Goal: Transaction & Acquisition: Purchase product/service

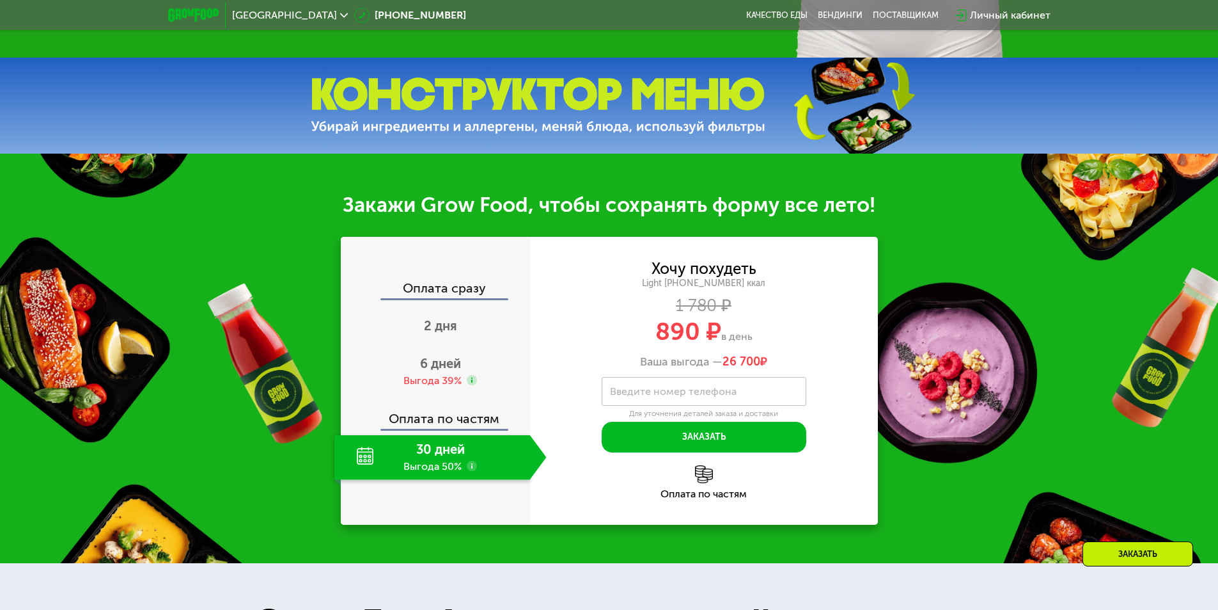
scroll to position [640, 0]
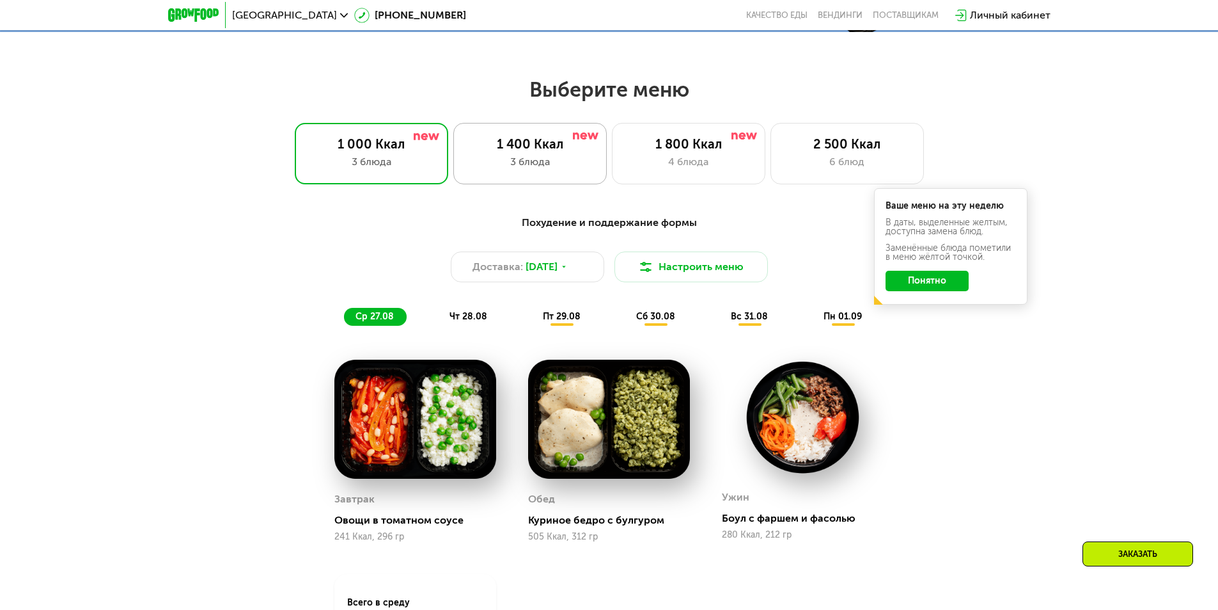
click at [537, 159] on div "3 блюда" at bounding box center [530, 161] width 127 height 15
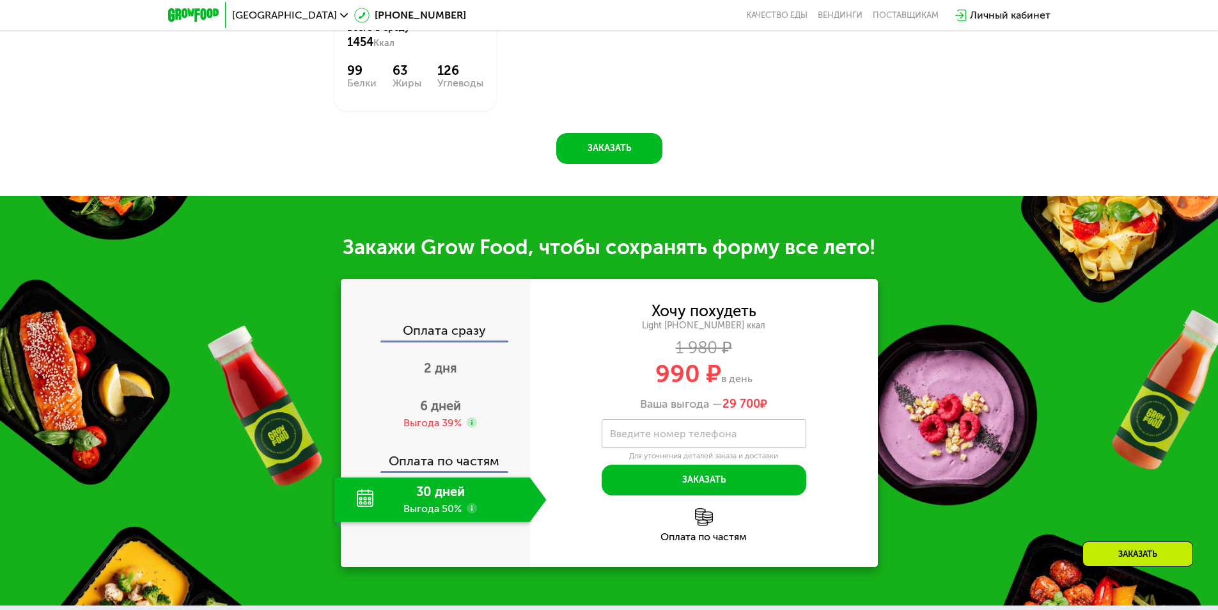
scroll to position [1215, 0]
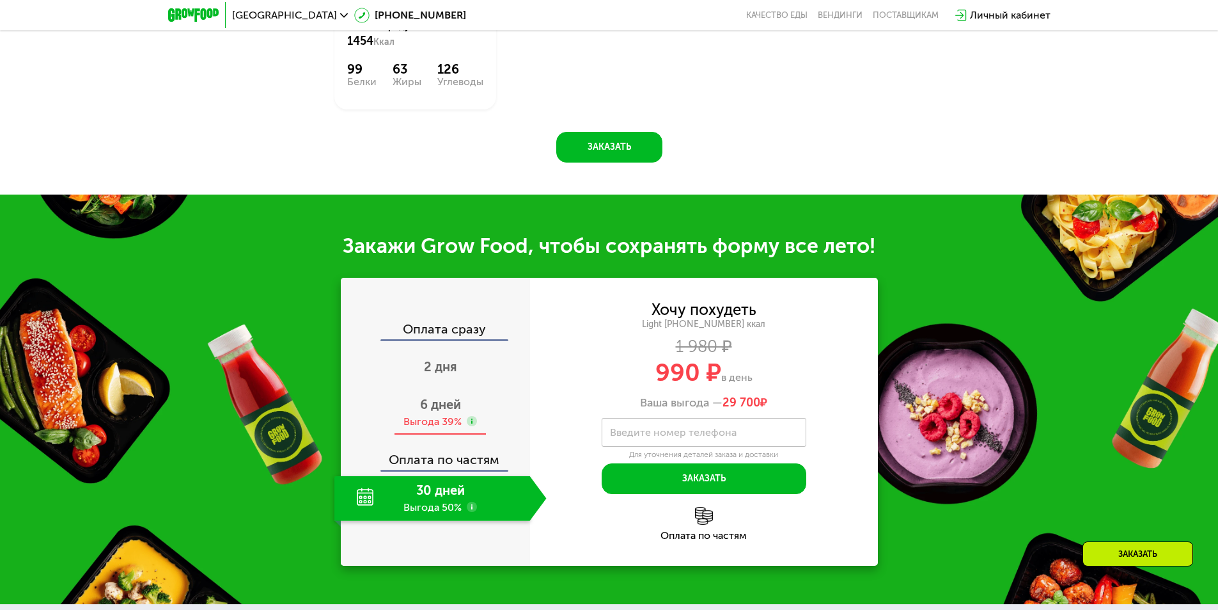
click at [445, 399] on div "6 дней Выгода 39%" at bounding box center [441, 412] width 212 height 45
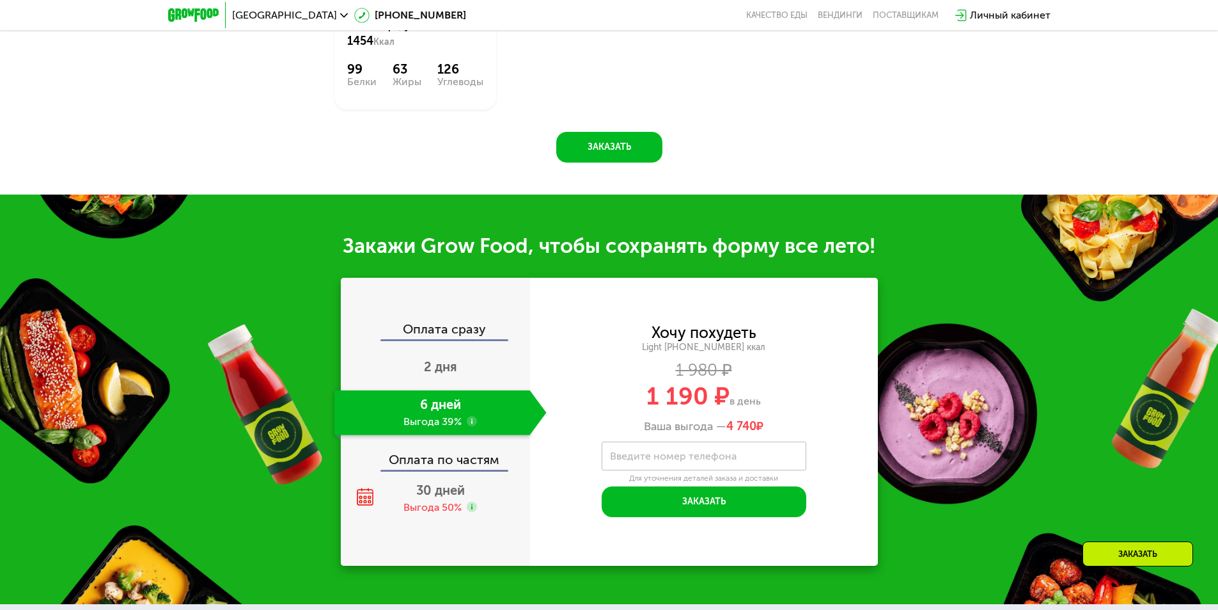
click at [443, 479] on div "Оплата сразу 2 дня 6 дней Выгода 39% Оплата по частям 30 дней Выгода 50%" at bounding box center [435, 421] width 189 height 198
click at [442, 498] on span "30 дней" at bounding box center [440, 489] width 49 height 15
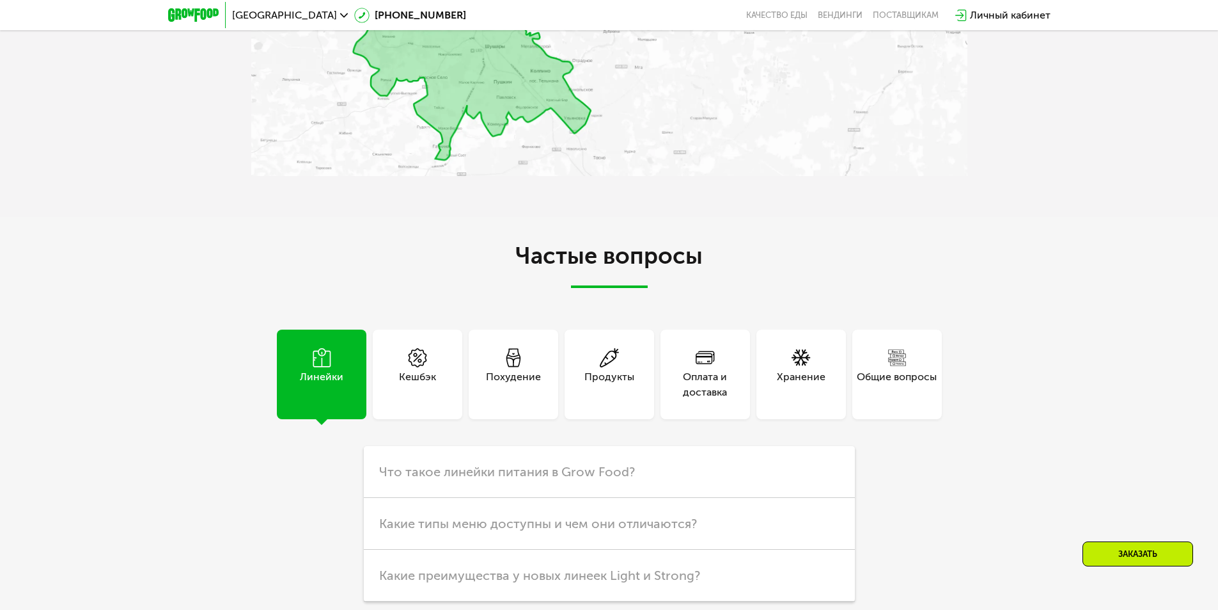
scroll to position [3262, 0]
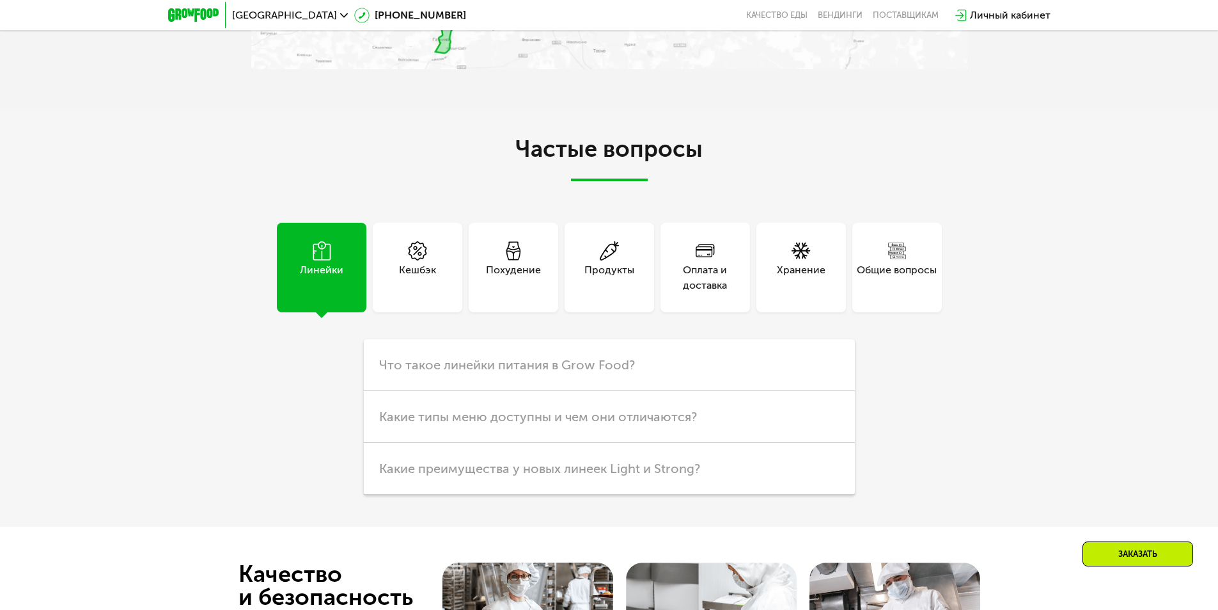
click at [489, 294] on div "Похудение" at bounding box center [514, 268] width 90 height 90
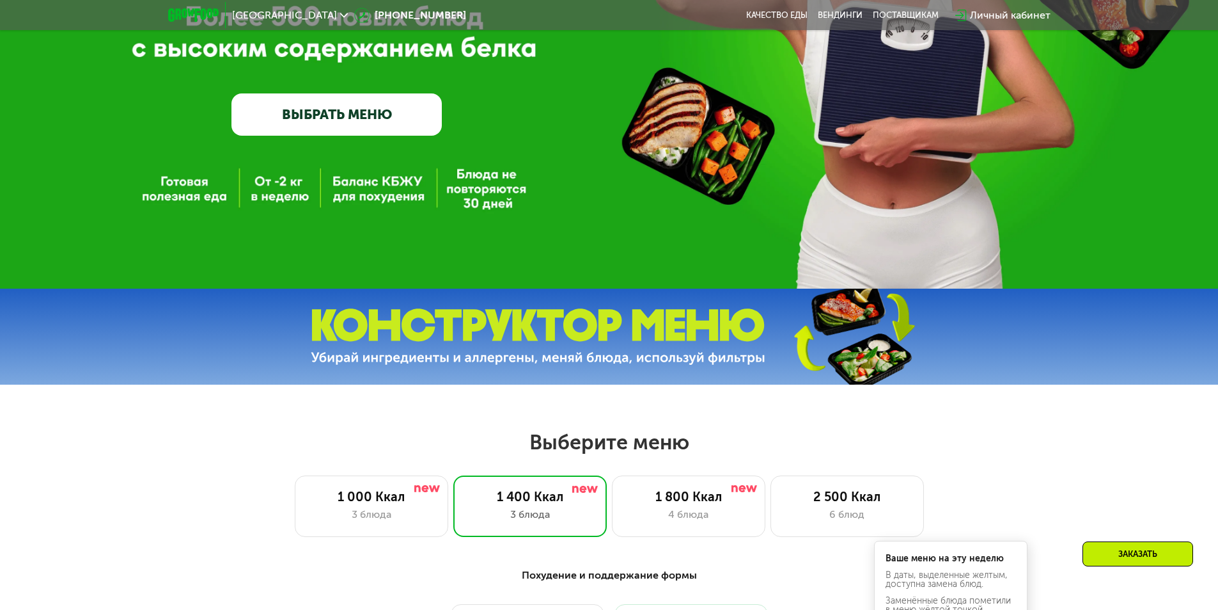
scroll to position [448, 0]
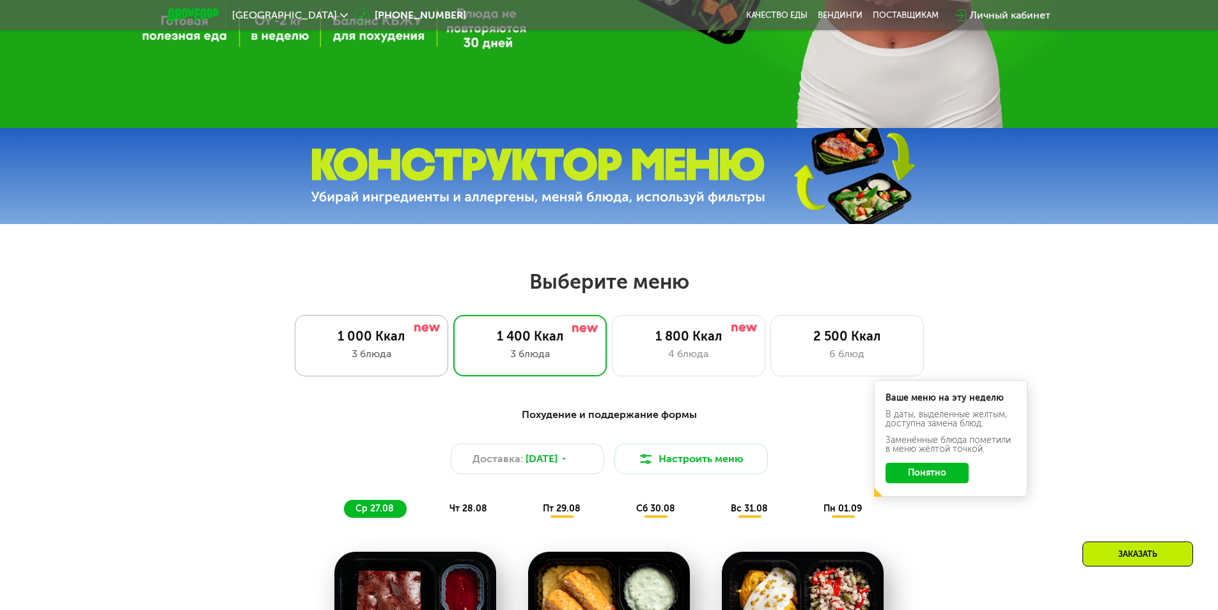
click at [453, 348] on div "1 000 Ккал 3 блюда" at bounding box center [530, 345] width 154 height 61
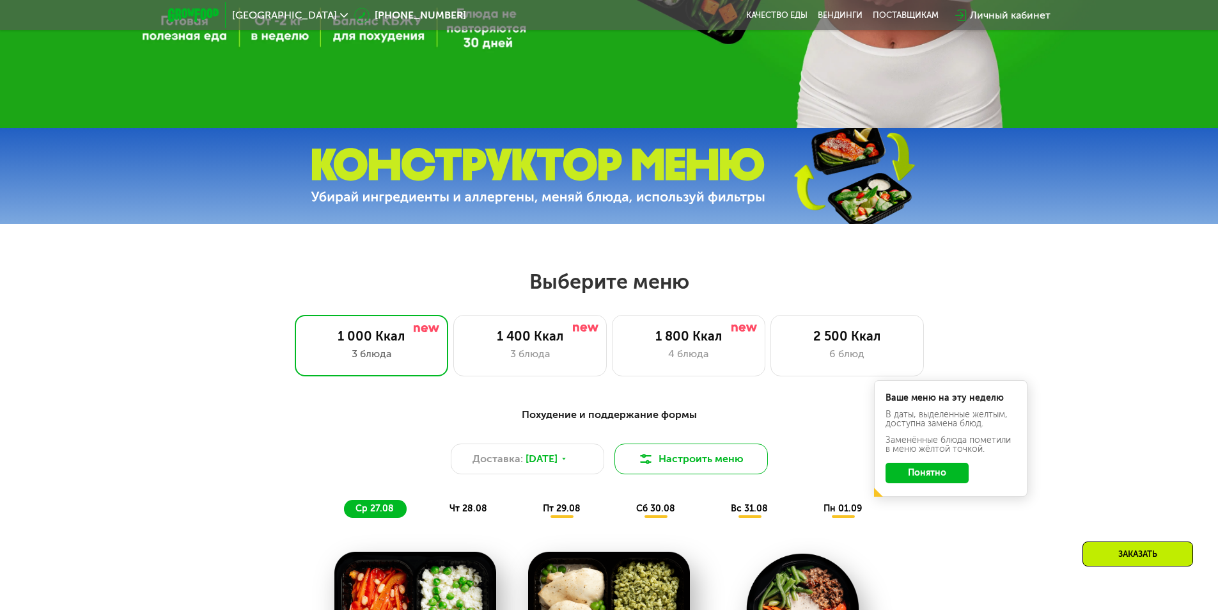
click at [707, 459] on button "Настроить меню" at bounding box center [692, 458] width 154 height 31
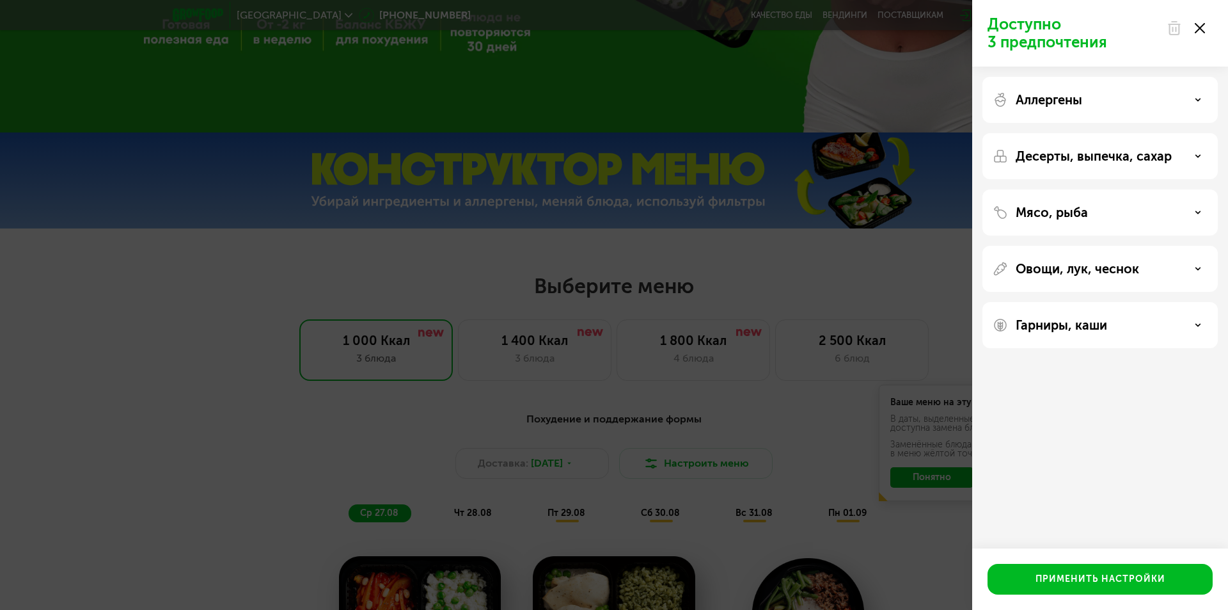
click at [1181, 102] on div "Аллергены" at bounding box center [1100, 99] width 215 height 15
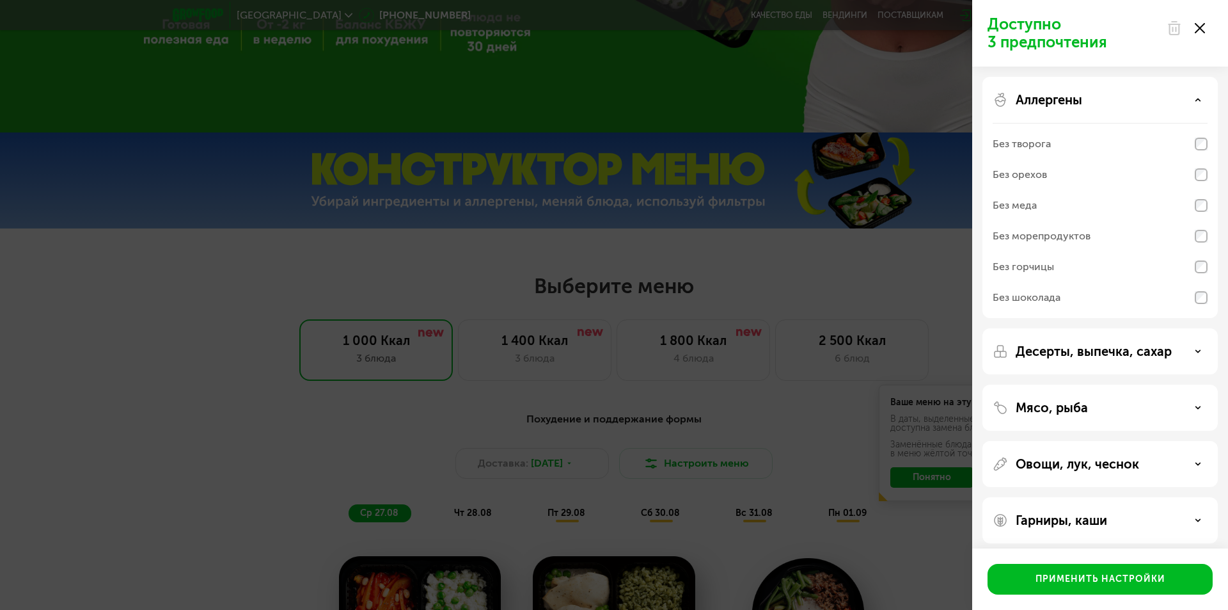
click at [1181, 102] on div "Аллергены" at bounding box center [1100, 99] width 215 height 15
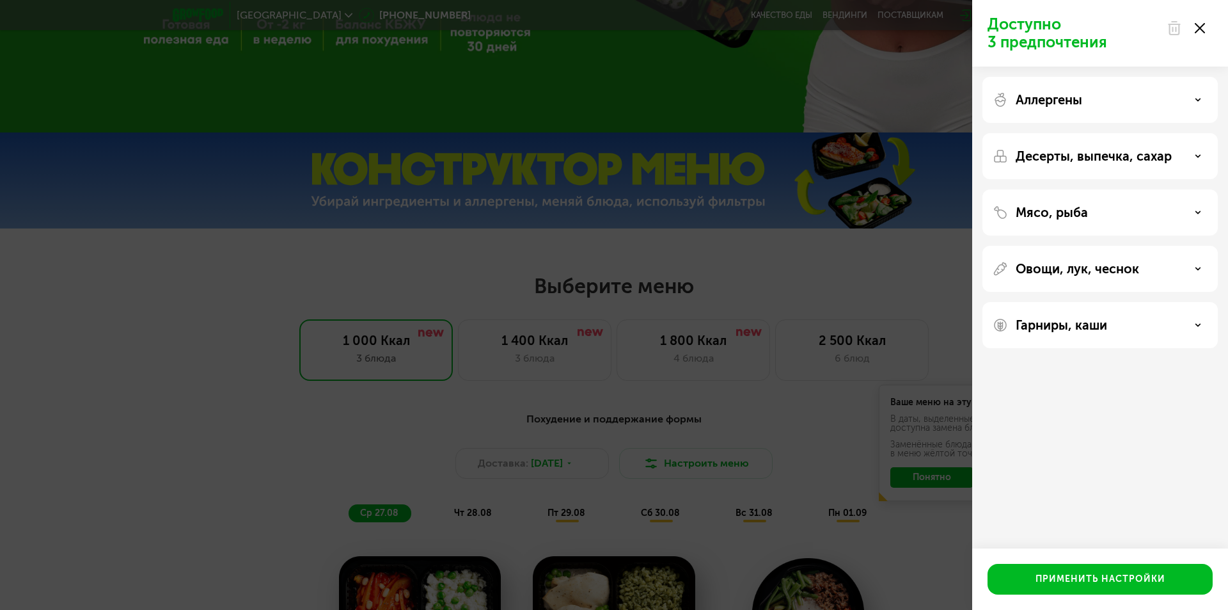
click at [1150, 328] on div "Гарниры, каши" at bounding box center [1100, 324] width 215 height 15
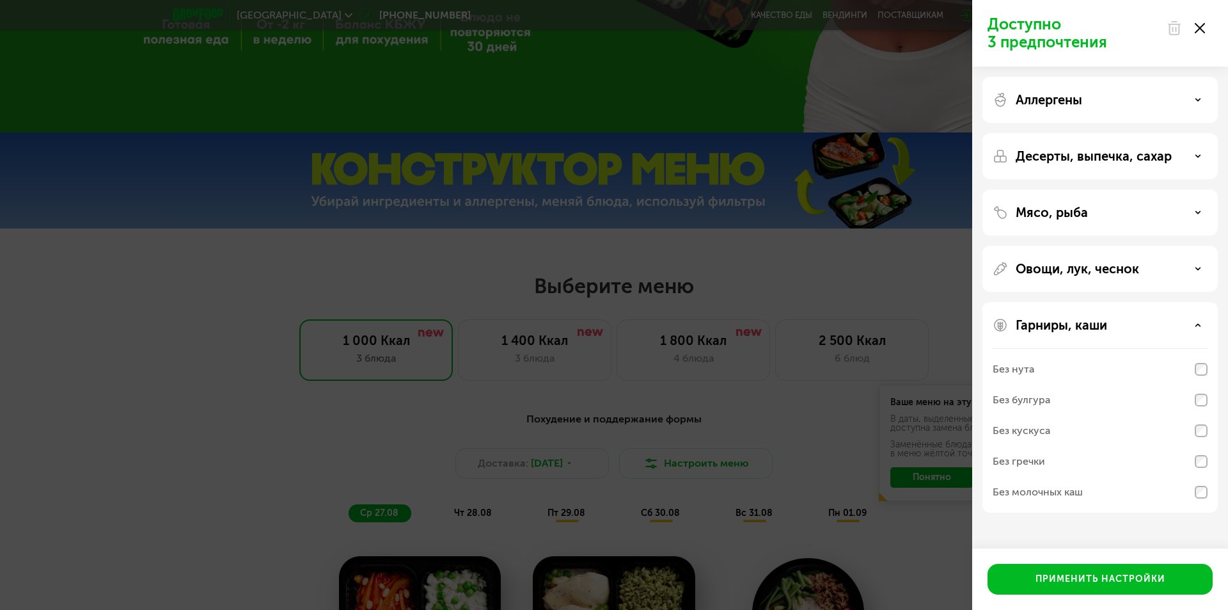
click at [1150, 328] on div "Гарниры, каши" at bounding box center [1100, 324] width 215 height 15
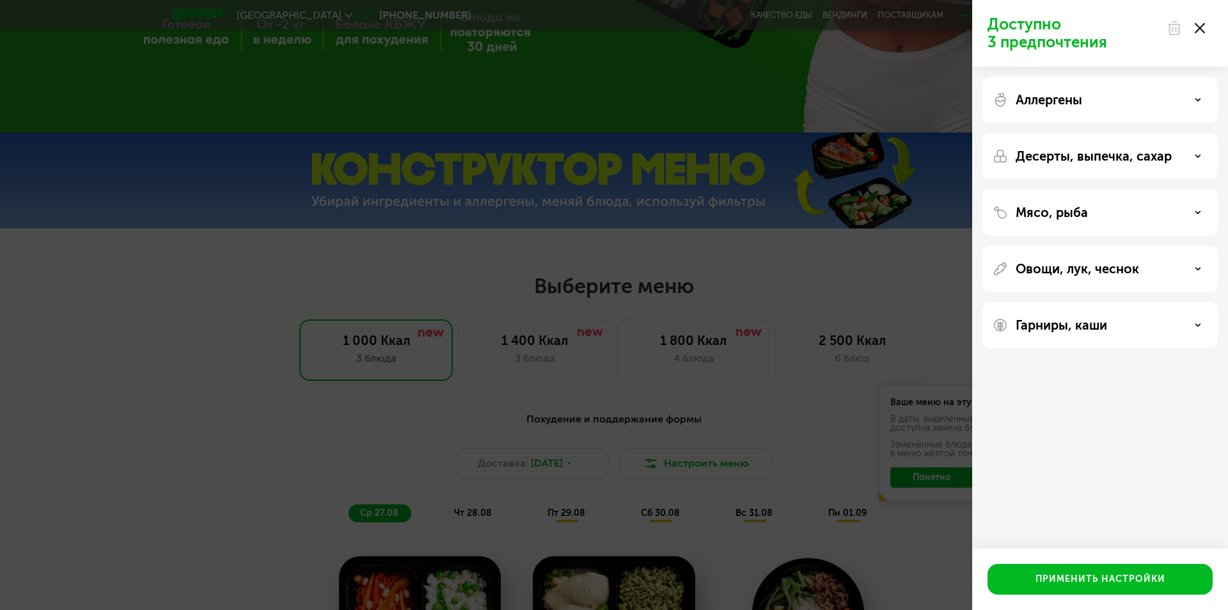
click at [1204, 19] on div at bounding box center [1186, 28] width 54 height 26
click at [1204, 20] on div at bounding box center [1186, 28] width 54 height 26
click at [1201, 24] on icon at bounding box center [1200, 28] width 10 height 10
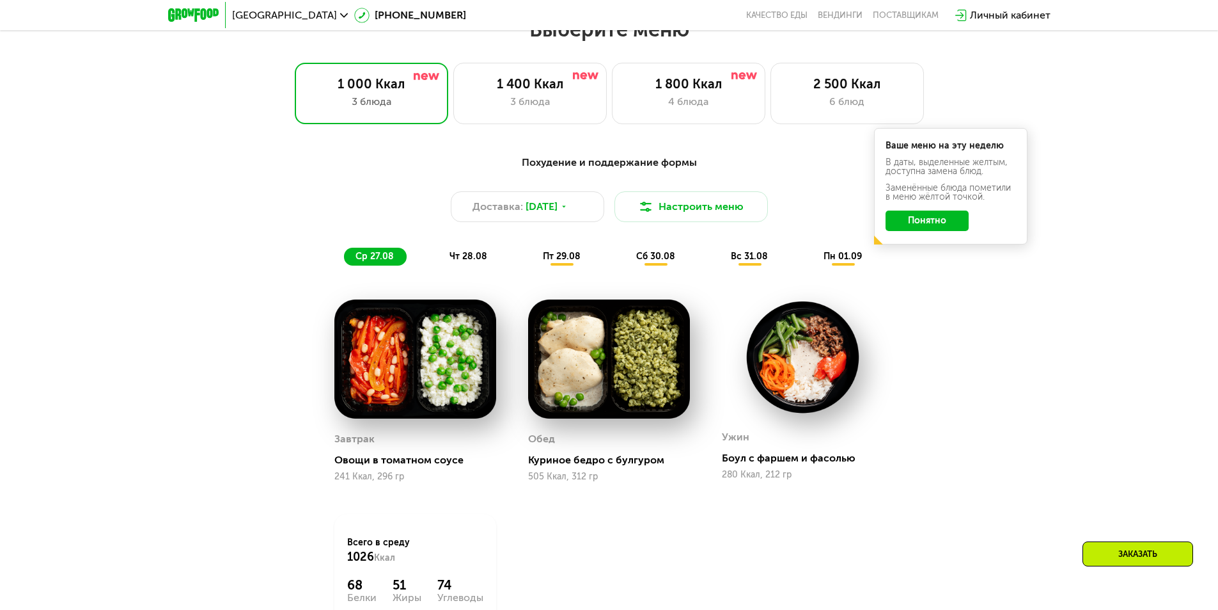
scroll to position [704, 0]
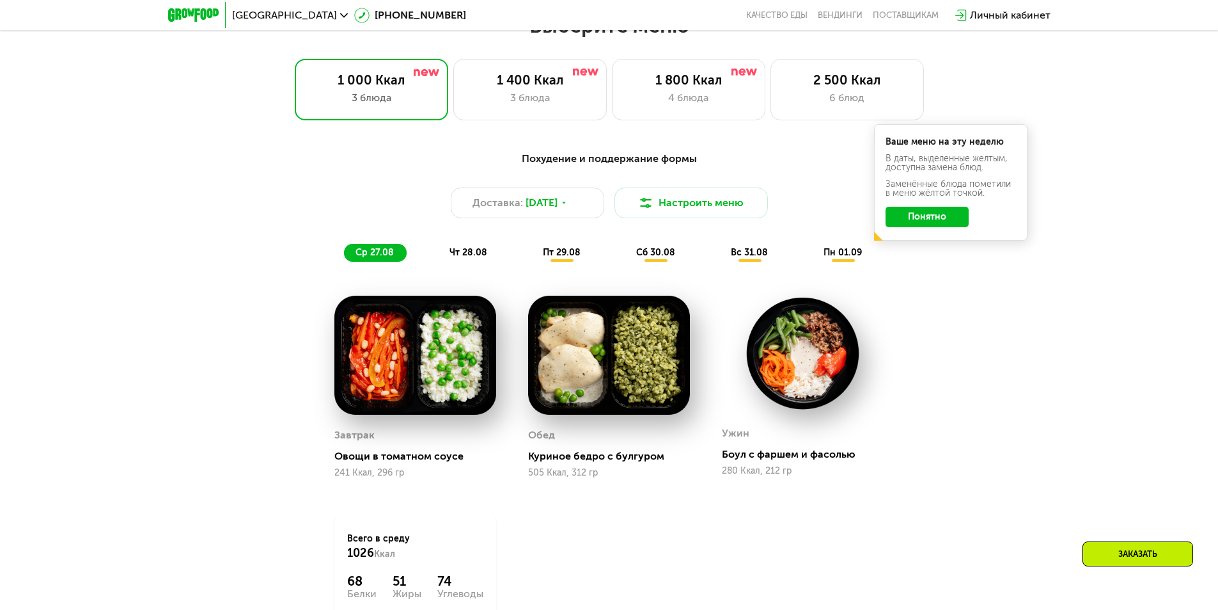
click at [478, 251] on span "чт 28.08" at bounding box center [469, 252] width 38 height 11
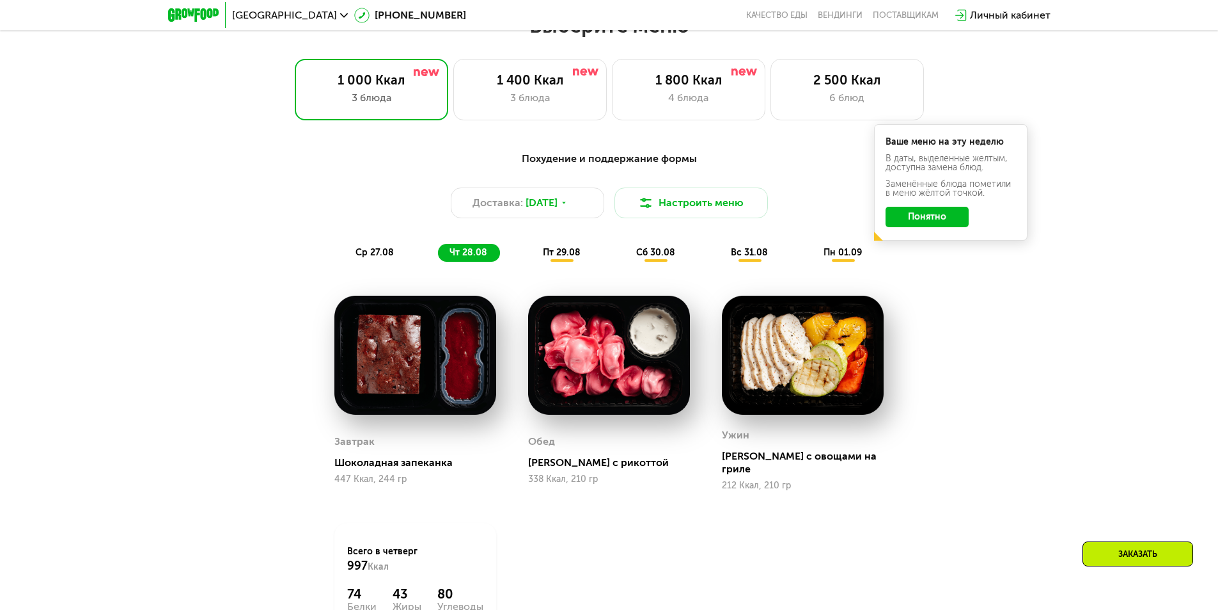
click at [571, 256] on span "пт 29.08" at bounding box center [562, 252] width 38 height 11
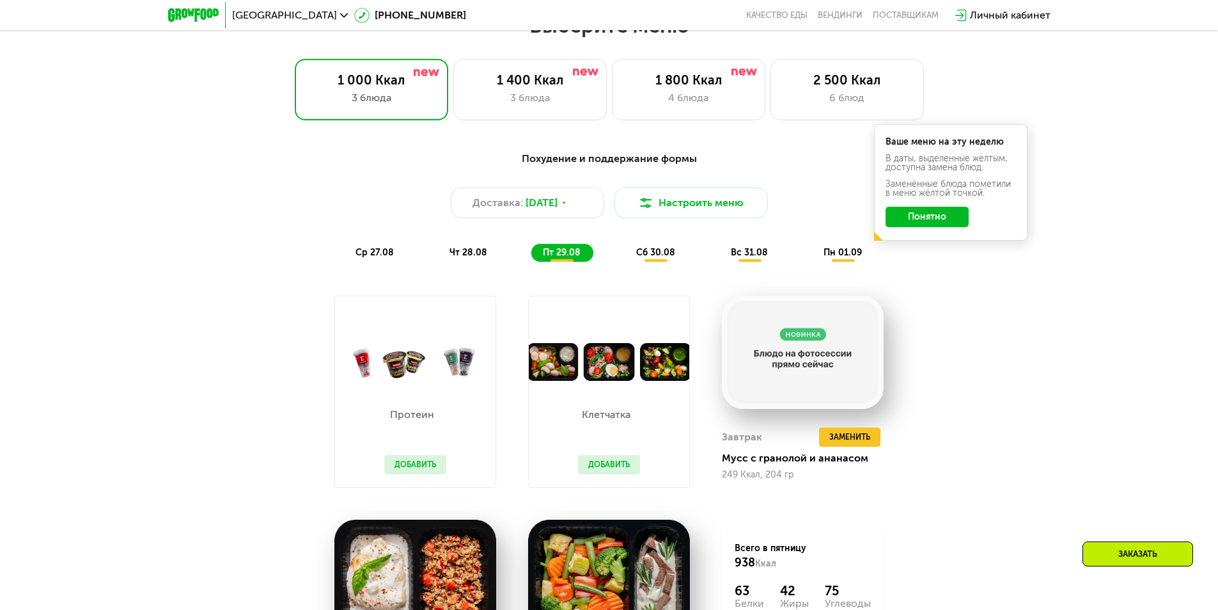
click at [477, 253] on span "чт 28.08" at bounding box center [469, 252] width 38 height 11
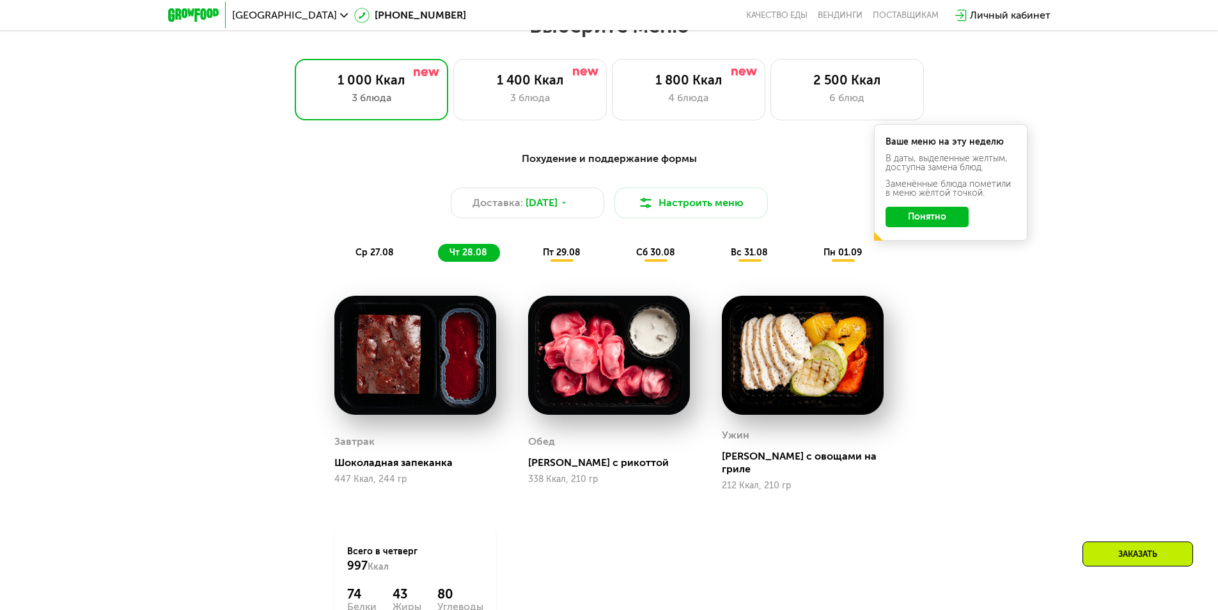
click at [625, 248] on div "пт 29.08" at bounding box center [656, 253] width 63 height 18
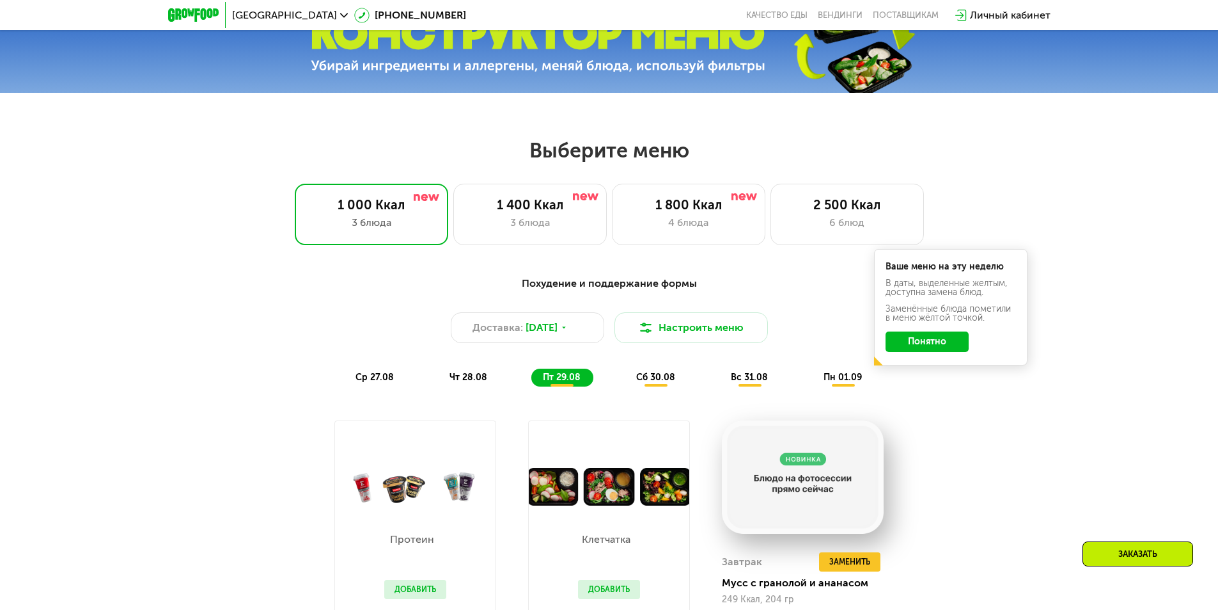
scroll to position [576, 0]
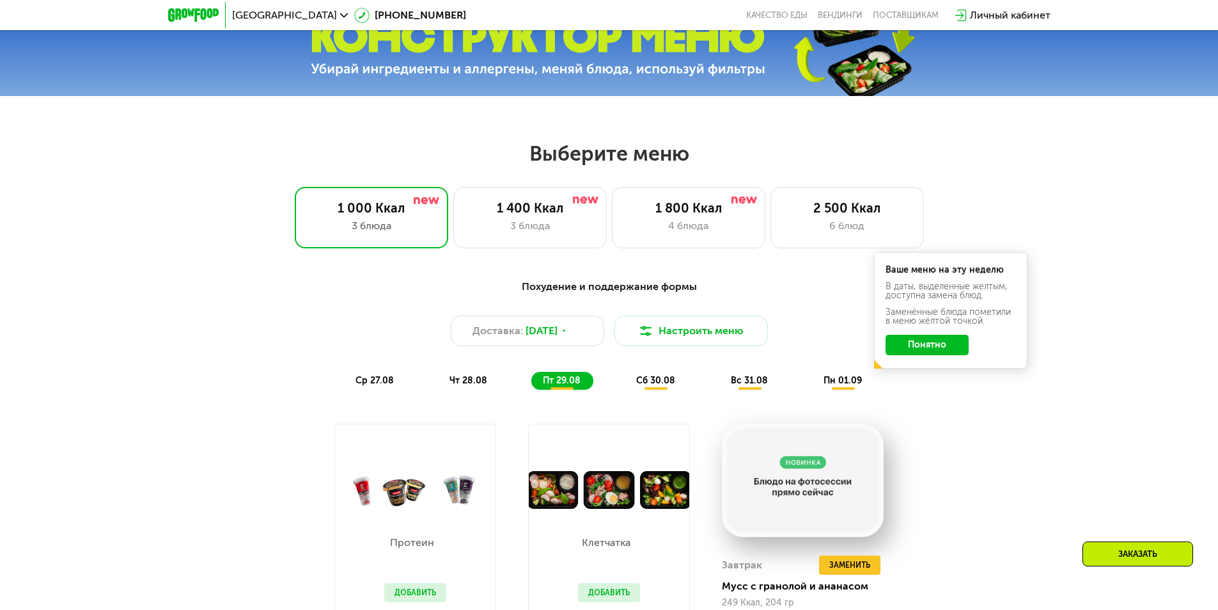
click at [661, 384] on span "сб 30.08" at bounding box center [655, 380] width 39 height 11
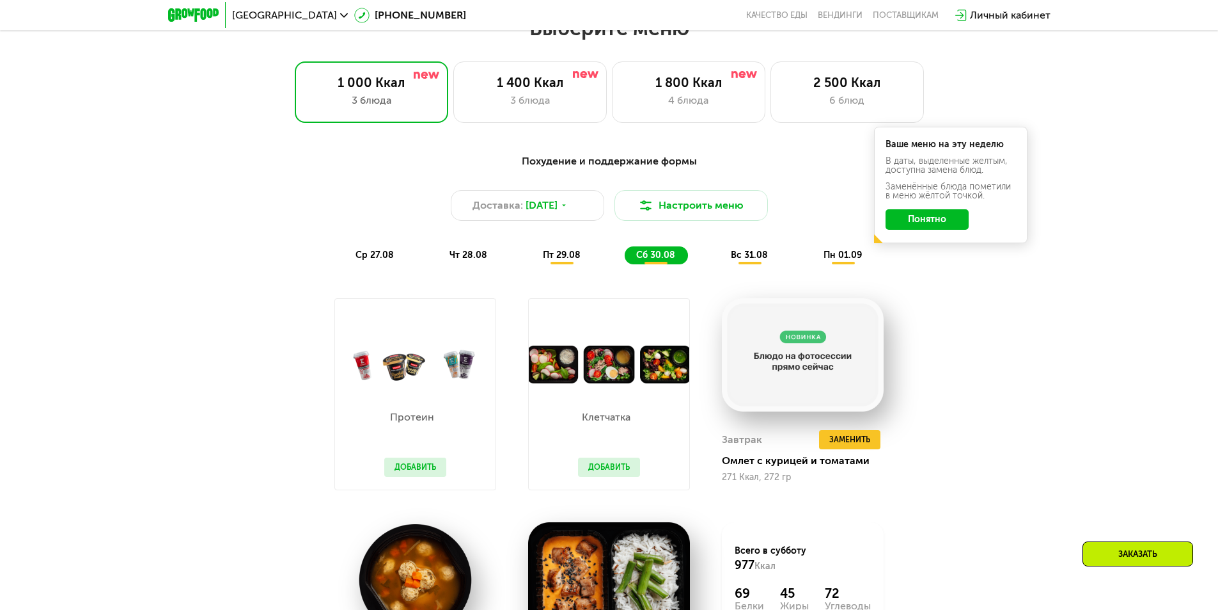
scroll to position [704, 0]
